Goal: Task Accomplishment & Management: Manage account settings

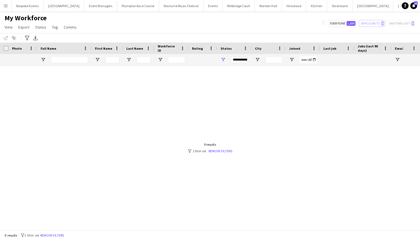
click at [6, 6] on app-icon "Menu" at bounding box center [5, 5] width 5 height 5
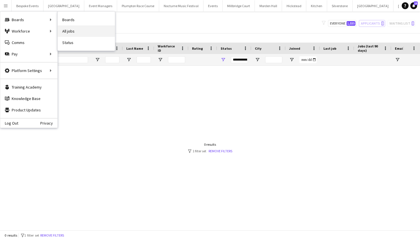
click at [72, 29] on link "All jobs" at bounding box center [86, 30] width 57 height 11
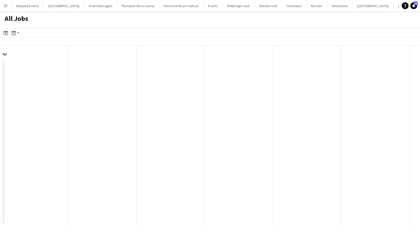
scroll to position [0, 136]
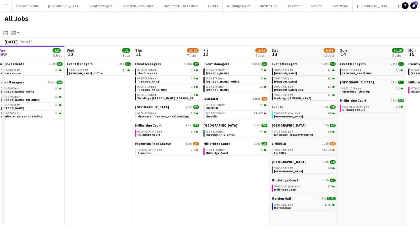
scroll to position [0, 209]
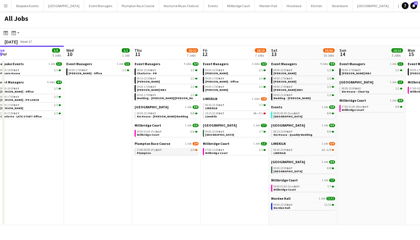
click at [174, 150] on div "17:00-00:00 (Fri) BST 2/4" at bounding box center [167, 149] width 61 height 3
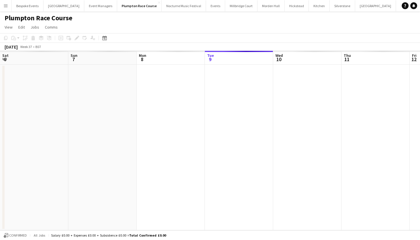
scroll to position [0, 196]
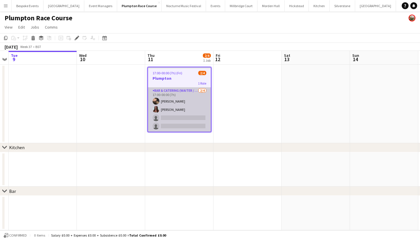
click at [188, 100] on app-card-role "Bar & Catering (Waiter / waitress) [DATE] 17:00-00:00 (7h) [PERSON_NAME] [PERSO…" at bounding box center [179, 109] width 63 height 44
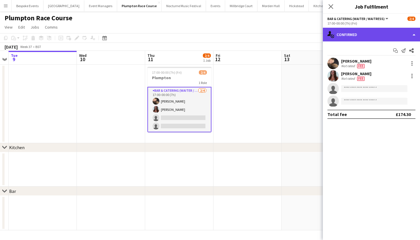
click at [368, 32] on div "single-neutral-actions-check-2 Confirmed" at bounding box center [371, 35] width 97 height 14
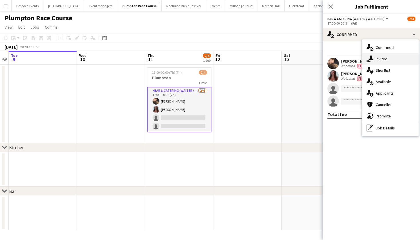
click at [378, 58] on span "Invited" at bounding box center [381, 58] width 12 height 5
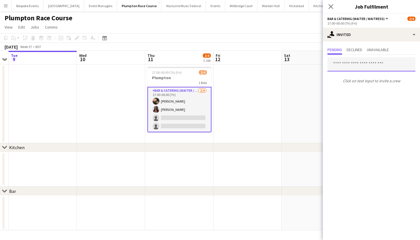
click at [365, 69] on input "text" at bounding box center [371, 64] width 88 height 14
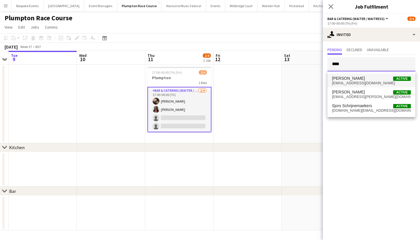
type input "****"
click at [360, 78] on span "[PERSON_NAME]" at bounding box center [348, 78] width 33 height 5
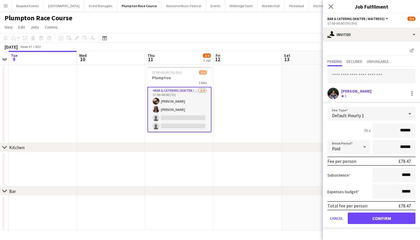
click at [379, 216] on button "Confirm" at bounding box center [381, 217] width 68 height 11
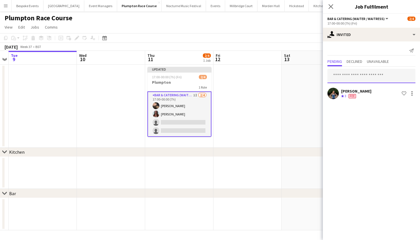
click at [373, 77] on input "text" at bounding box center [371, 76] width 88 height 14
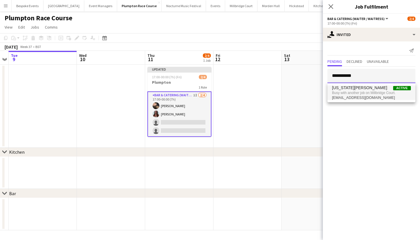
type input "**********"
click at [371, 92] on span "Busy with another job on Millbridge Court." at bounding box center [371, 92] width 79 height 5
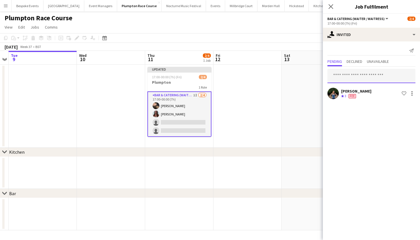
click at [371, 77] on input "text" at bounding box center [371, 76] width 88 height 14
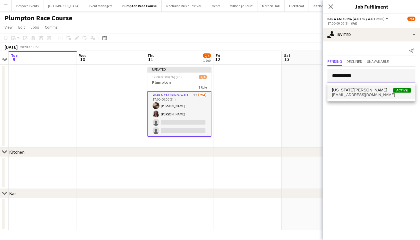
type input "**********"
click at [374, 90] on span "[US_STATE][PERSON_NAME] Active" at bounding box center [371, 90] width 79 height 5
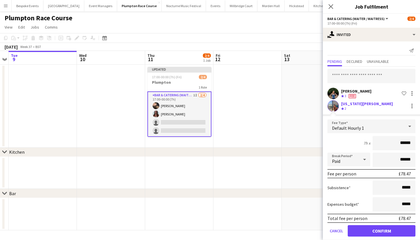
click at [370, 232] on button "Confirm" at bounding box center [381, 230] width 68 height 11
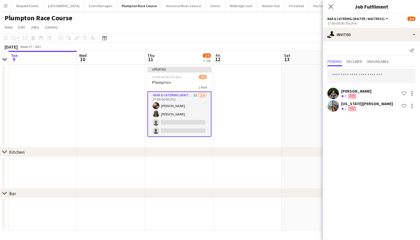
click at [293, 90] on app-date-cell at bounding box center [315, 106] width 68 height 83
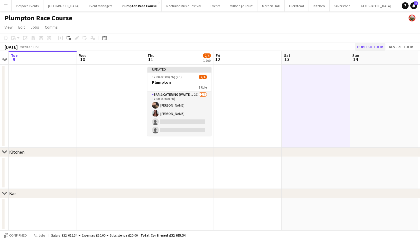
click at [369, 48] on button "Publish 1 job" at bounding box center [370, 46] width 31 height 7
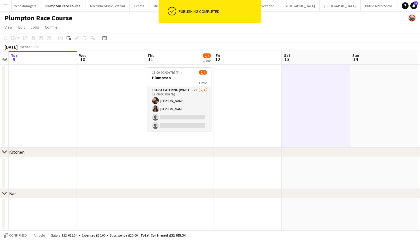
click at [415, 5] on button "LIMEKILN Close" at bounding box center [426, 5] width 23 height 11
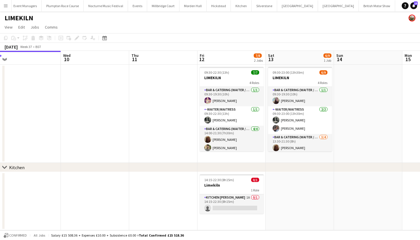
scroll to position [0, 214]
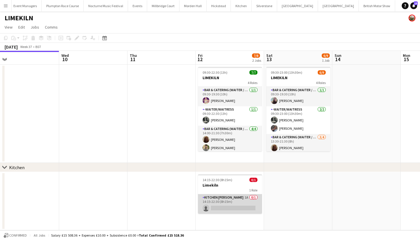
click at [233, 199] on app-card-role "Kitchen [PERSON_NAME] 1A 0/1 14:15-22:30 (8h15m) single-neutral-actions" at bounding box center [230, 203] width 64 height 19
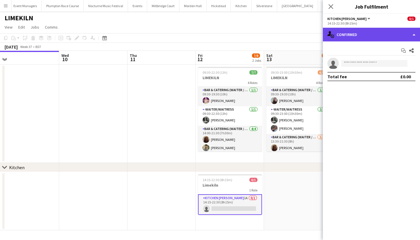
click at [381, 35] on div "single-neutral-actions-check-2 Confirmed" at bounding box center [371, 35] width 97 height 14
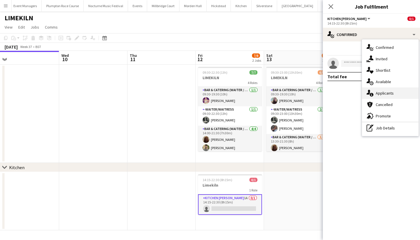
click at [383, 94] on span "Applicants" at bounding box center [384, 92] width 18 height 5
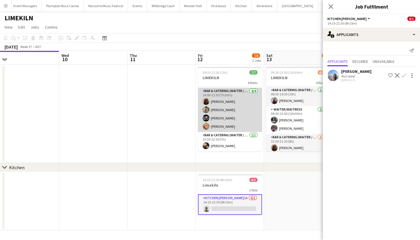
scroll to position [33, 0]
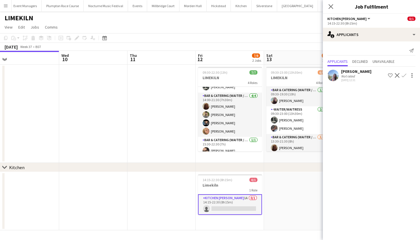
click at [294, 188] on app-date-cell at bounding box center [298, 201] width 68 height 58
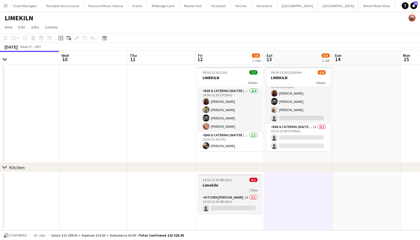
scroll to position [0, 0]
click at [58, 6] on button "Plumpton Race Course Close" at bounding box center [63, 5] width 42 height 11
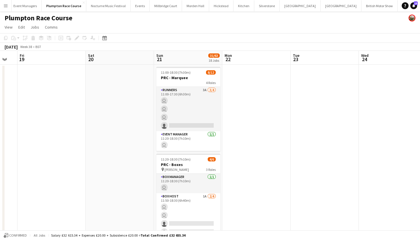
scroll to position [0, 174]
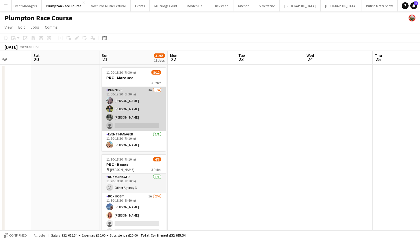
click at [138, 118] on app-card-role "Runners 3A [DATE] 11:00-17:30 (6h30m) [PERSON_NAME] [PERSON_NAME] [PERSON_NAME]…" at bounding box center [134, 109] width 64 height 44
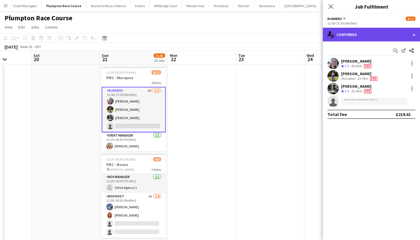
click at [382, 34] on div "single-neutral-actions-check-2 Confirmed" at bounding box center [371, 35] width 97 height 14
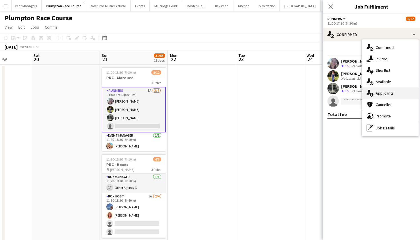
click at [394, 92] on div "single-neutral-actions-information Applicants" at bounding box center [390, 92] width 57 height 11
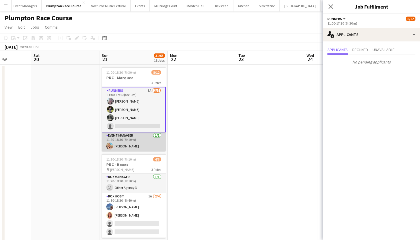
click at [136, 144] on app-card-role "Event Manager [DATE] 11:20-18:30 (7h10m) [PERSON_NAME]" at bounding box center [134, 141] width 64 height 19
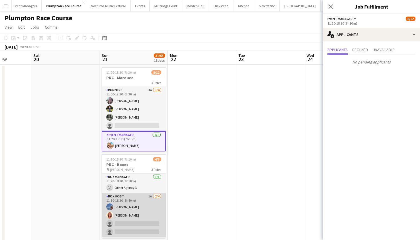
click at [137, 212] on app-card-role "Box Host 1A [DATE] 11:50-18:30 (6h40m) [PERSON_NAME] [PERSON_NAME] single-neutr…" at bounding box center [134, 215] width 64 height 44
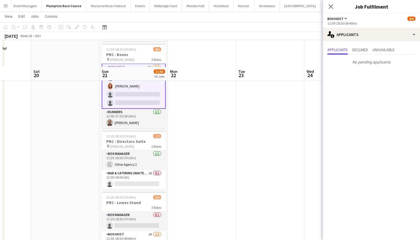
scroll to position [170, 0]
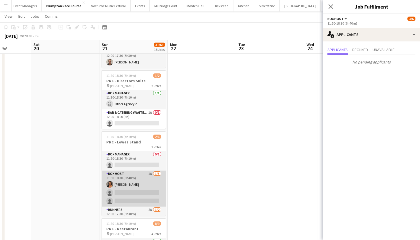
click at [139, 184] on app-card-role "Box Host 1A [DATE] 11:50-18:30 (6h40m) [PERSON_NAME] single-neutral-actions sin…" at bounding box center [134, 188] width 64 height 36
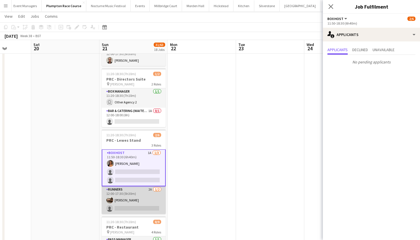
scroll to position [20, 0]
click at [136, 195] on app-card-role "Runners 2A [DATE] 12:00-17:30 (5h30m) [PERSON_NAME] single-neutral-actions" at bounding box center [134, 200] width 64 height 28
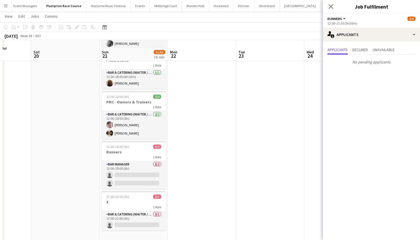
scroll to position [432, 0]
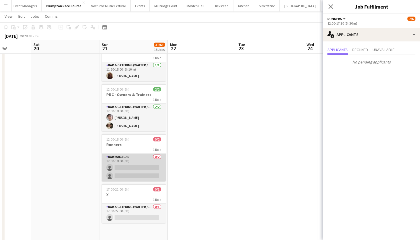
click at [138, 178] on app-card-role "Bar Manager 0/2 12:00-18:00 (6h) single-neutral-actions single-neutral-actions" at bounding box center [134, 168] width 64 height 28
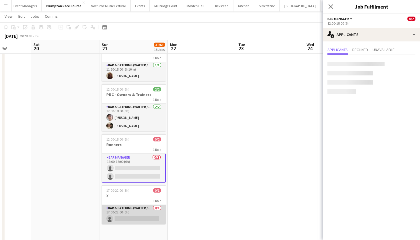
click at [136, 208] on app-card-role "Bar & Catering (Waiter / waitress) 0/1 17:00-22:00 (5h) single-neutral-actions" at bounding box center [134, 214] width 64 height 19
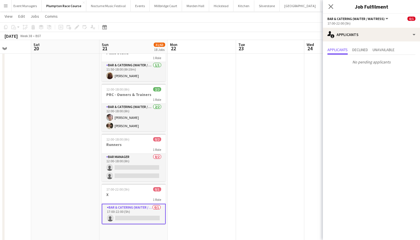
click at [229, 23] on app-toolbar "Copy Paste Paste Command V Paste with crew Command Shift V Paste linked Job [GE…" at bounding box center [210, 27] width 420 height 10
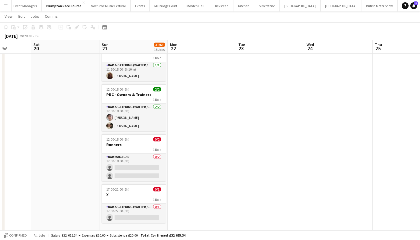
click at [416, 6] on button "LIMEKILN Close" at bounding box center [427, 5] width 23 height 11
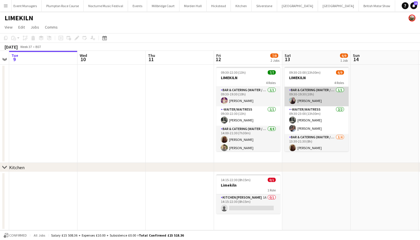
click at [314, 97] on app-card-role "Bar & Catering (Waiter / waitress) [DATE] 09:30-19:30 (10h) [PERSON_NAME]" at bounding box center [316, 96] width 64 height 19
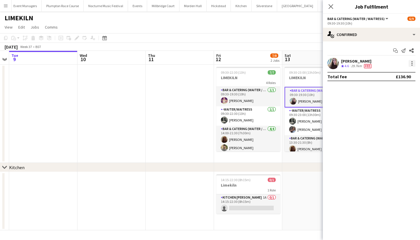
click at [410, 61] on div at bounding box center [411, 63] width 7 height 7
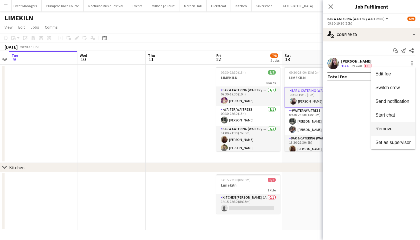
click at [380, 128] on span "Remove" at bounding box center [383, 128] width 17 height 5
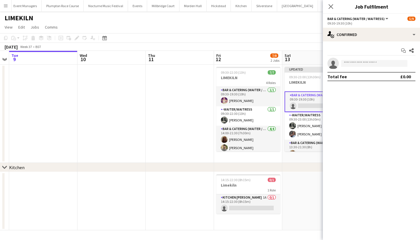
click at [168, 145] on app-date-cell at bounding box center [180, 114] width 68 height 98
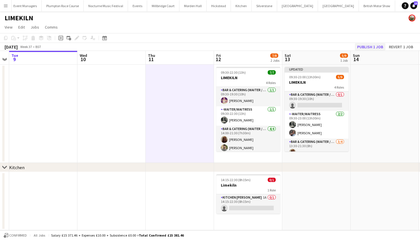
click at [371, 49] on button "Publish 1 job" at bounding box center [370, 46] width 31 height 7
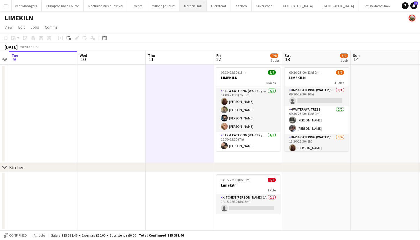
click at [179, 7] on button "[GEOGRAPHIC_DATA] Close" at bounding box center [192, 5] width 27 height 11
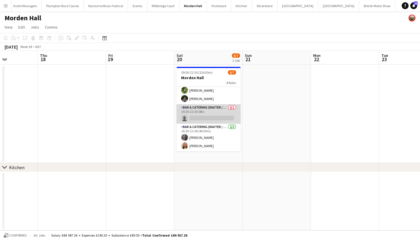
scroll to position [38, 0]
click at [206, 111] on app-card-role "Bar & Catering (Waiter / waitress) 0/1 14:30-22:30 (8h) single-neutral-actions" at bounding box center [208, 113] width 64 height 19
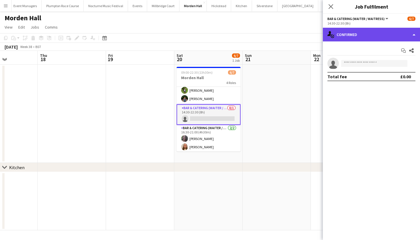
click at [378, 36] on div "single-neutral-actions-check-2 Confirmed" at bounding box center [371, 35] width 97 height 14
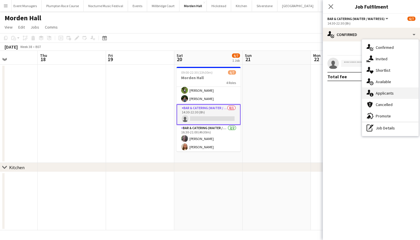
click at [382, 94] on span "Applicants" at bounding box center [384, 92] width 18 height 5
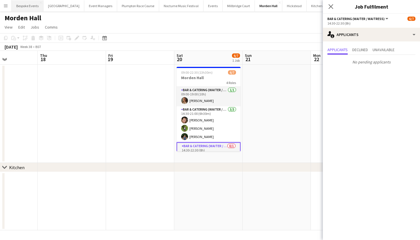
scroll to position [0, 0]
click at [29, 7] on button "Bespoke Events Close" at bounding box center [28, 5] width 32 height 11
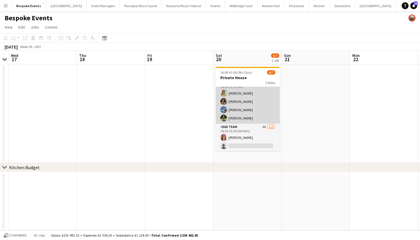
scroll to position [27, 0]
click at [255, 106] on app-card-role "Bar & Catering (Waiter / waitress) [DATE] 18:30-22:30 (4h) [PERSON_NAME] [PERSO…" at bounding box center [248, 101] width 64 height 44
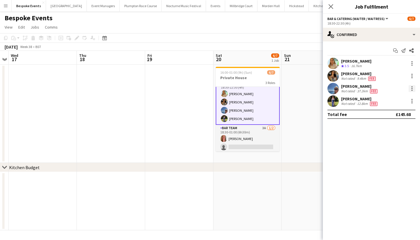
click at [412, 89] on div at bounding box center [411, 88] width 7 height 7
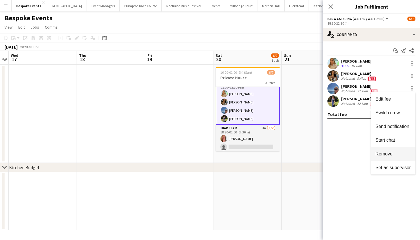
click at [398, 153] on span "Remove" at bounding box center [392, 153] width 35 height 5
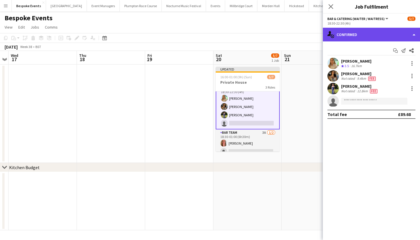
click at [363, 35] on div "single-neutral-actions-check-2 Confirmed" at bounding box center [371, 35] width 97 height 14
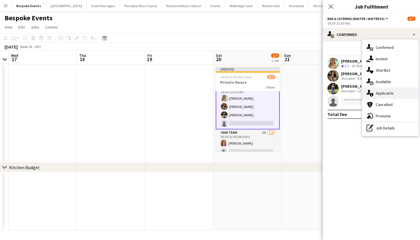
click at [381, 94] on span "Applicants" at bounding box center [384, 92] width 18 height 5
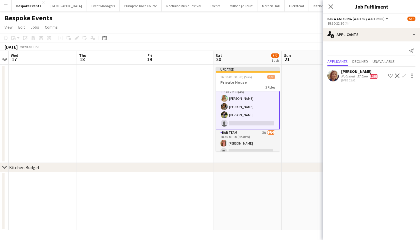
click at [404, 73] on app-icon "Confirm" at bounding box center [403, 75] width 5 height 5
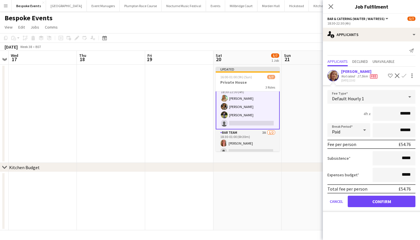
click at [366, 199] on button "Confirm" at bounding box center [381, 201] width 68 height 11
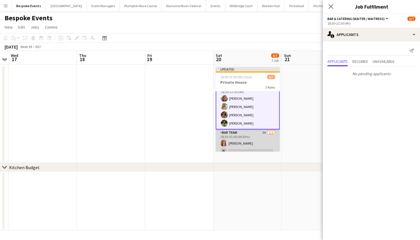
click at [239, 143] on app-card-role "Bar Team 3A [DATE] 18:30-01:00 (6h30m) [PERSON_NAME] single-neutral-actions" at bounding box center [248, 143] width 64 height 28
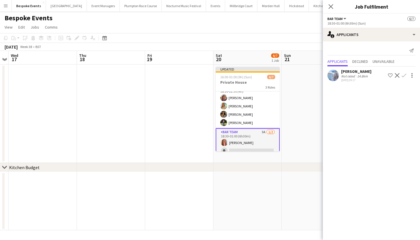
click at [402, 75] on app-icon "Confirm" at bounding box center [403, 75] width 5 height 5
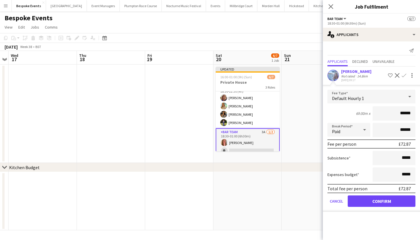
click at [390, 201] on button "Confirm" at bounding box center [381, 200] width 68 height 11
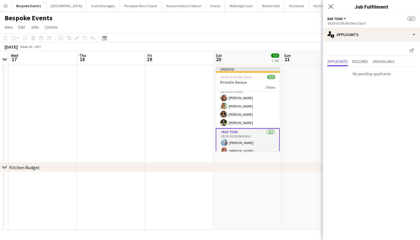
click at [314, 130] on app-date-cell at bounding box center [315, 114] width 68 height 98
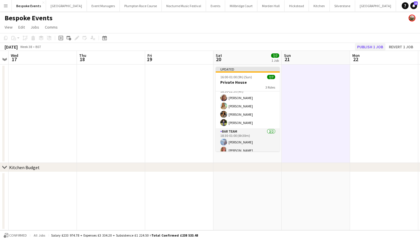
click at [366, 45] on button "Publish 1 job" at bounding box center [370, 46] width 31 height 7
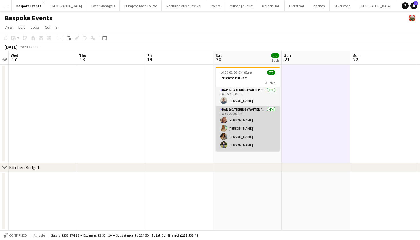
scroll to position [0, 0]
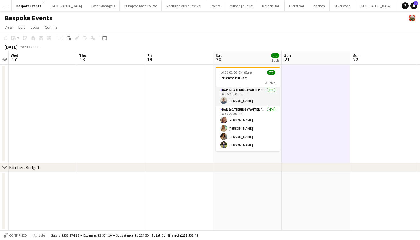
click at [8, 6] on app-icon "Menu" at bounding box center [5, 5] width 5 height 5
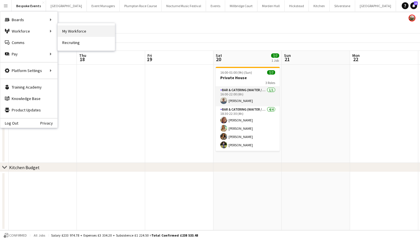
click at [64, 30] on link "My Workforce" at bounding box center [86, 30] width 57 height 11
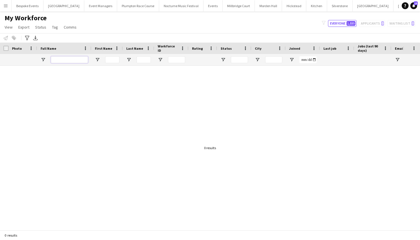
click at [57, 59] on input "Full Name Filter Input" at bounding box center [69, 59] width 37 height 7
paste input "**********"
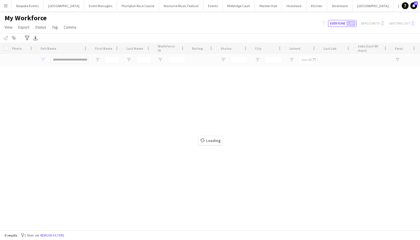
type input "**********"
drag, startPoint x: 85, startPoint y: 59, endPoint x: 63, endPoint y: 58, distance: 22.9
click at [63, 58] on div "Loading" at bounding box center [210, 136] width 420 height 187
click at [72, 60] on div "Loading" at bounding box center [210, 136] width 420 height 187
click at [84, 88] on div "Loading" at bounding box center [210, 136] width 420 height 187
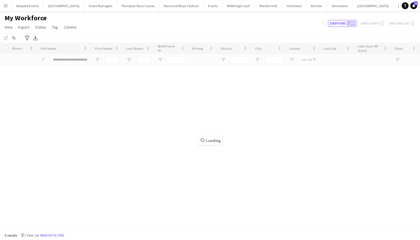
click at [78, 63] on div "Loading" at bounding box center [210, 136] width 420 height 187
click at [78, 59] on div "Loading" at bounding box center [210, 136] width 420 height 187
click at [225, 66] on div "Loading" at bounding box center [210, 136] width 420 height 187
